Goal: Task Accomplishment & Management: Manage account settings

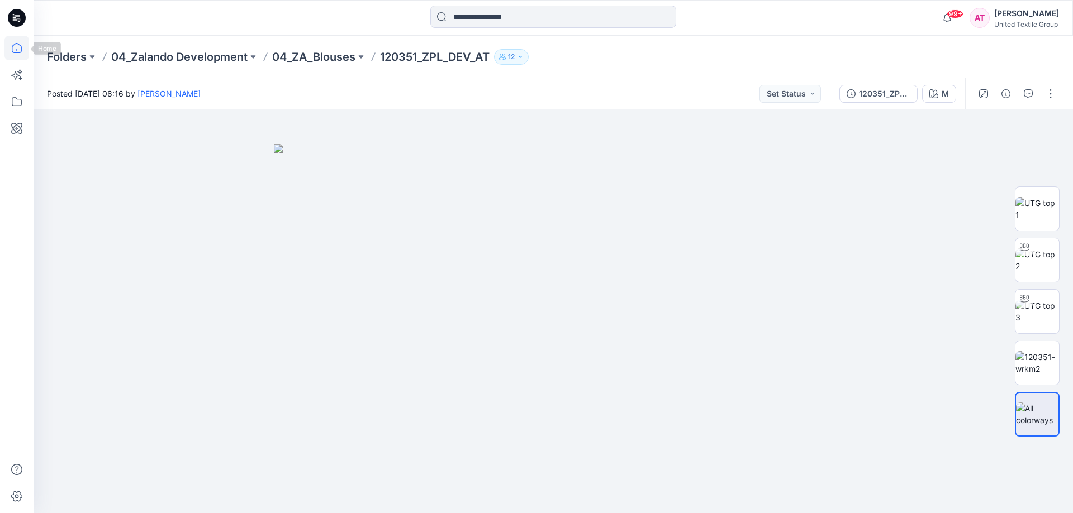
click at [14, 50] on icon at bounding box center [16, 48] width 25 height 25
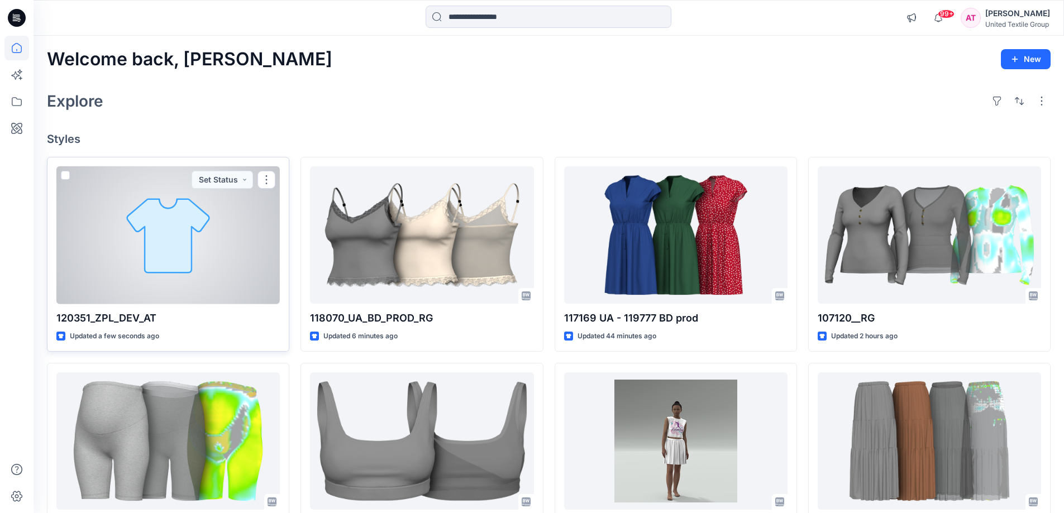
click at [215, 242] on div at bounding box center [167, 236] width 223 height 138
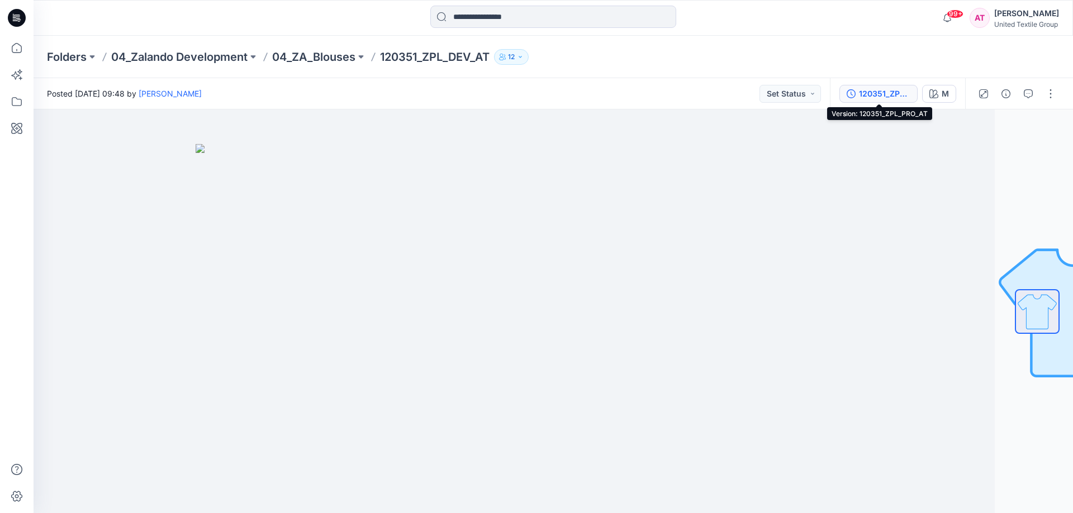
click at [901, 92] on div "120351_ZPL_PRO_AT" at bounding box center [884, 94] width 51 height 12
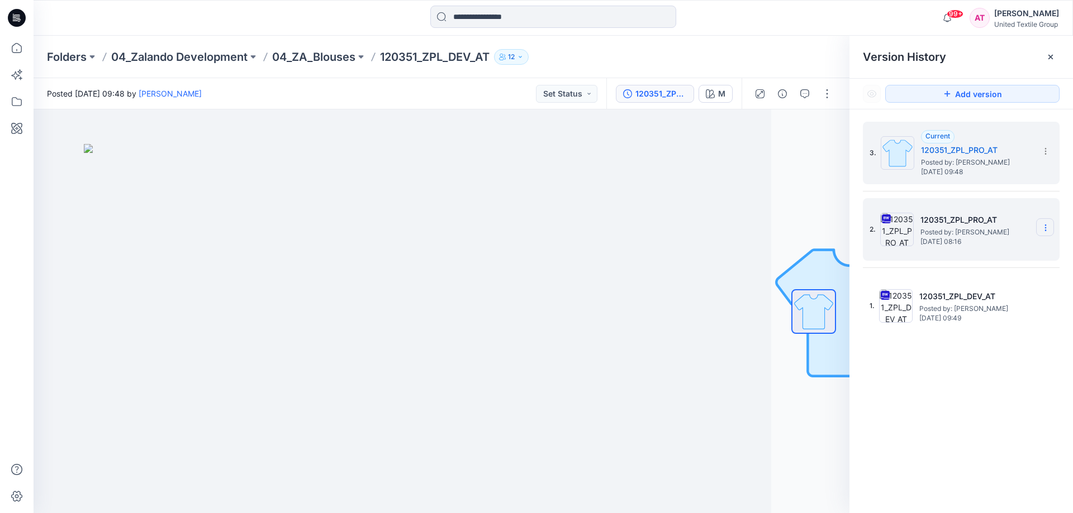
click at [1045, 232] on icon at bounding box center [1045, 227] width 9 height 9
click at [962, 339] on span "Delete Version" at bounding box center [968, 343] width 52 height 13
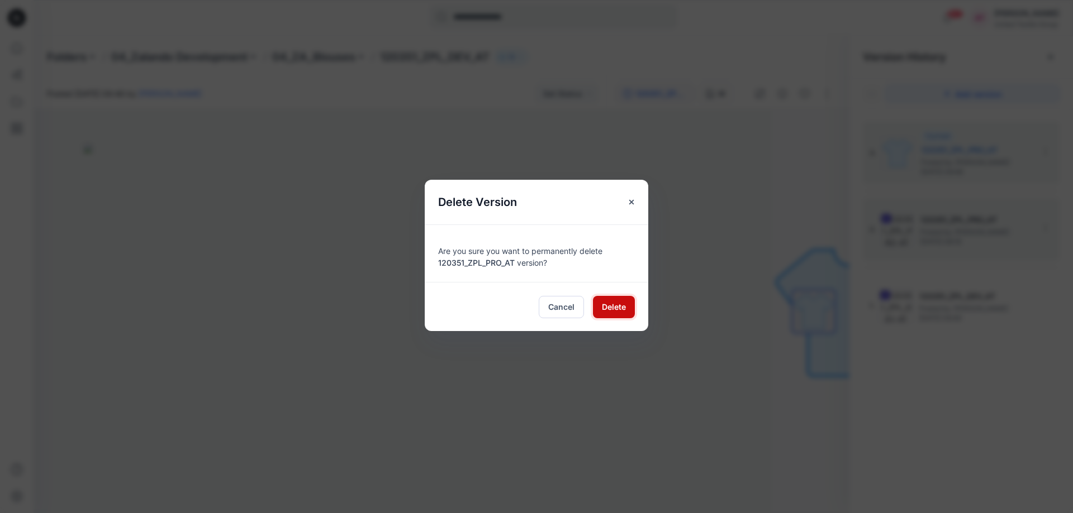
click at [622, 307] on span "Delete" at bounding box center [614, 307] width 24 height 12
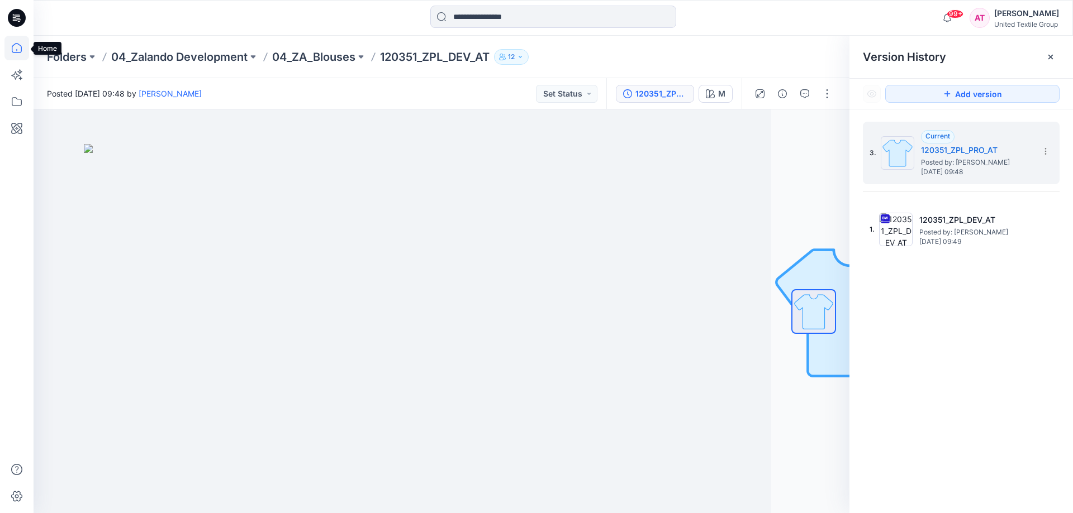
click at [19, 46] on icon at bounding box center [16, 48] width 25 height 25
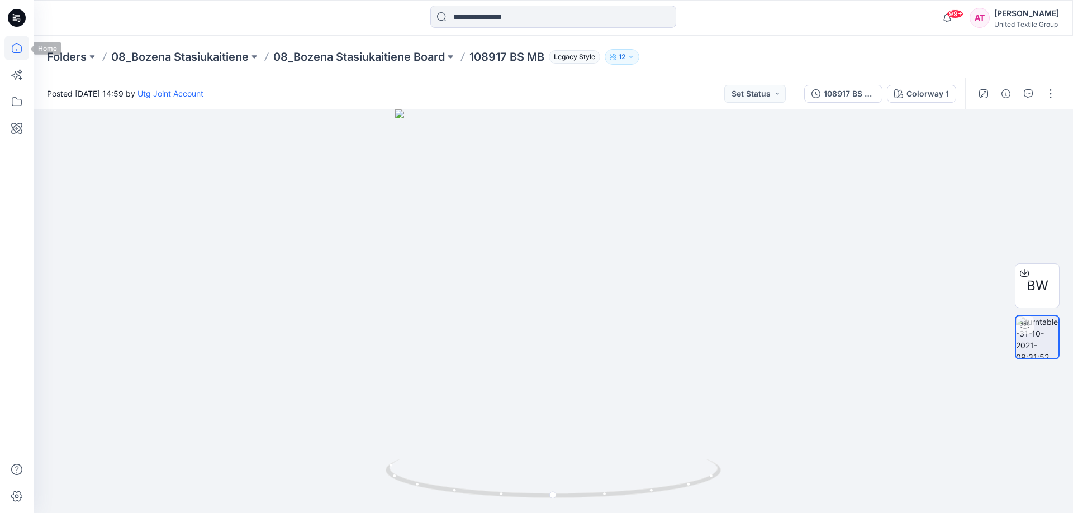
click at [13, 45] on icon at bounding box center [17, 48] width 10 height 10
